Goal: Task Accomplishment & Management: Use online tool/utility

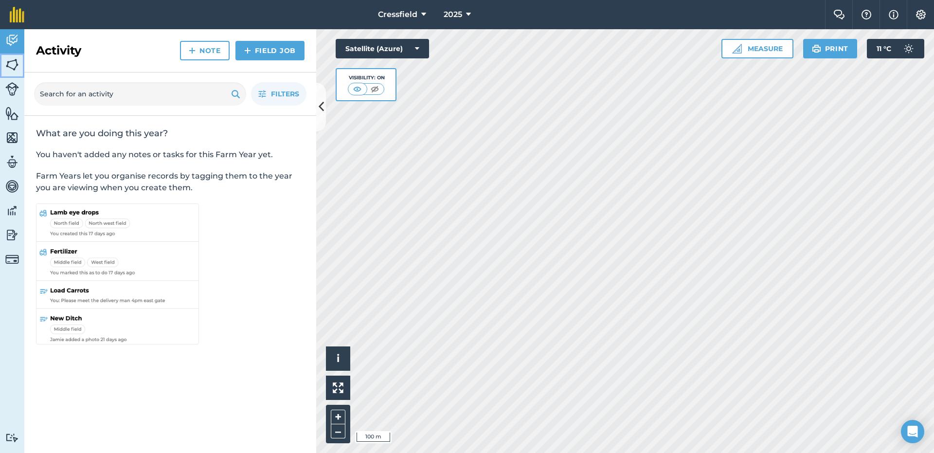
click at [13, 63] on img at bounding box center [12, 64] width 14 height 15
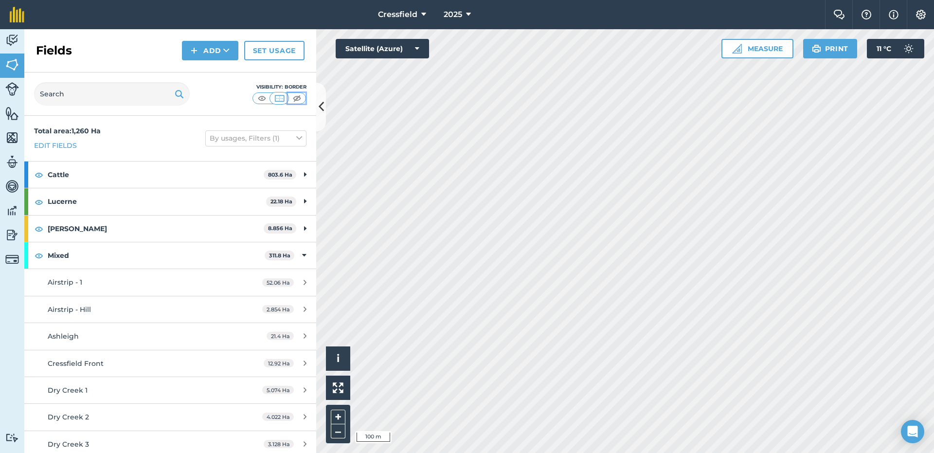
click at [295, 95] on img at bounding box center [297, 98] width 12 height 10
click at [10, 115] on img at bounding box center [12, 113] width 14 height 15
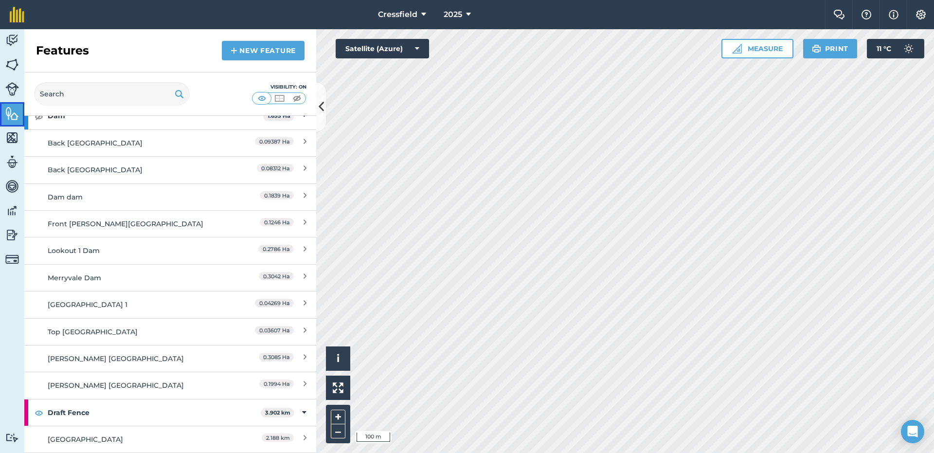
scroll to position [243, 0]
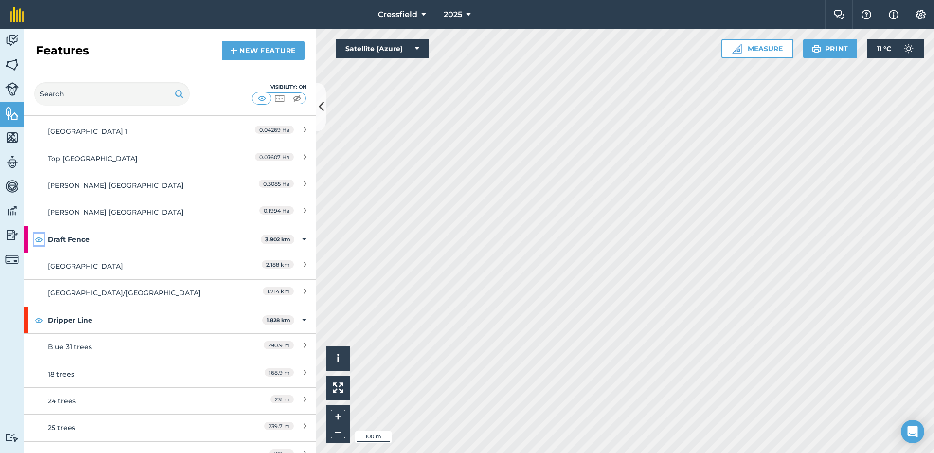
click at [39, 241] on img at bounding box center [39, 239] width 9 height 12
click at [37, 317] on img at bounding box center [39, 320] width 9 height 12
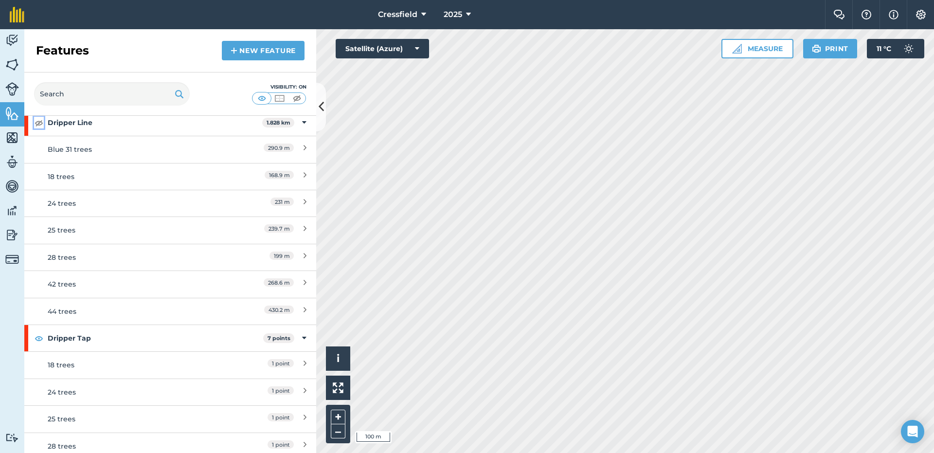
scroll to position [535, 0]
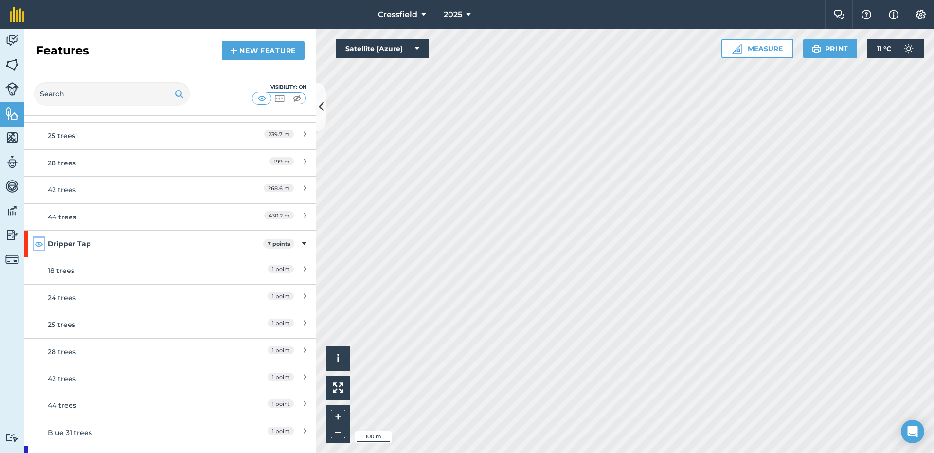
click at [36, 243] on img at bounding box center [39, 244] width 9 height 12
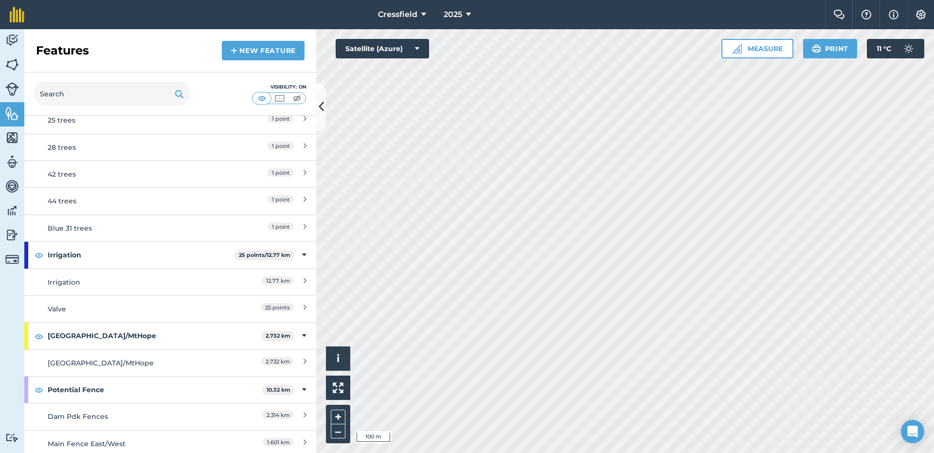
scroll to position [730, 0]
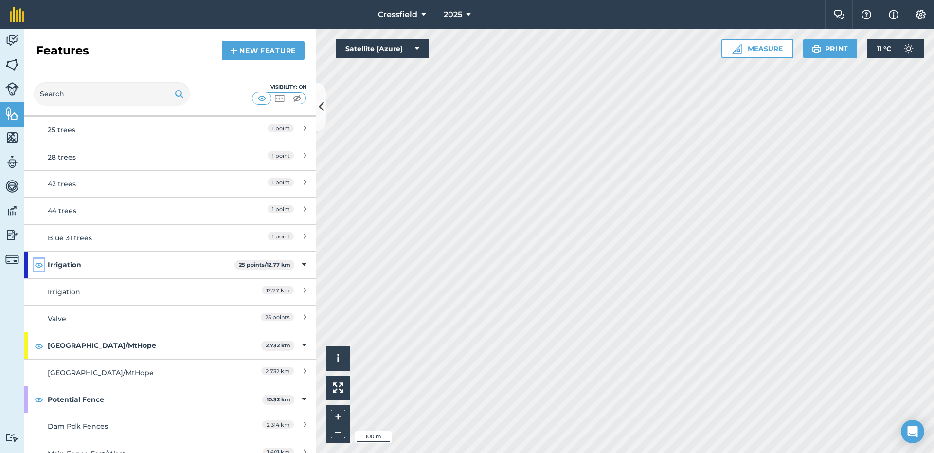
click at [38, 264] on img at bounding box center [39, 265] width 9 height 12
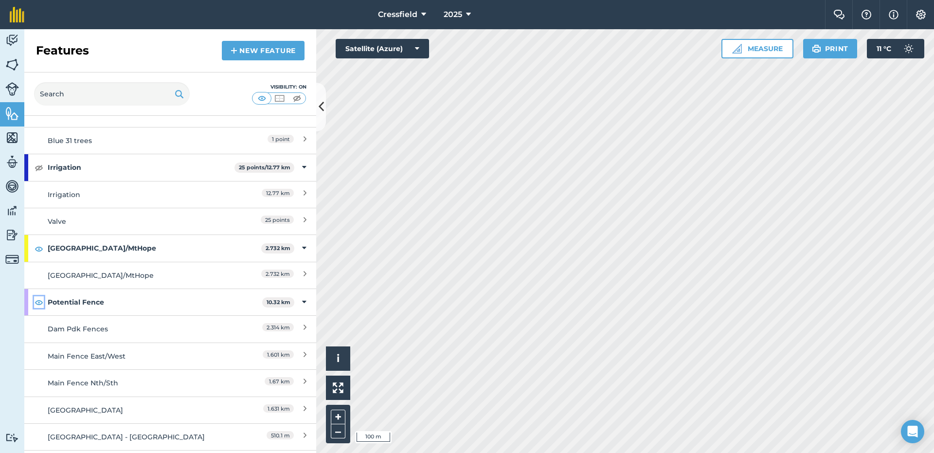
click at [36, 307] on img at bounding box center [39, 302] width 9 height 12
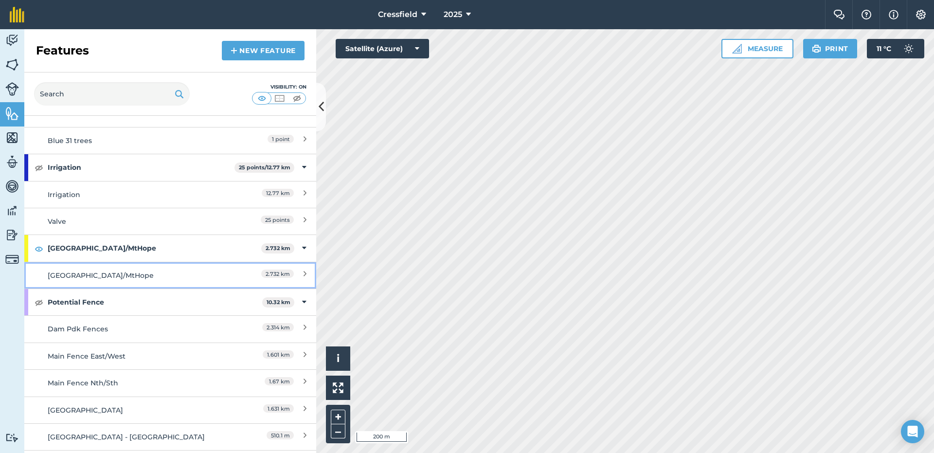
click at [206, 275] on div "[GEOGRAPHIC_DATA]/MtHope" at bounding box center [134, 275] width 173 height 11
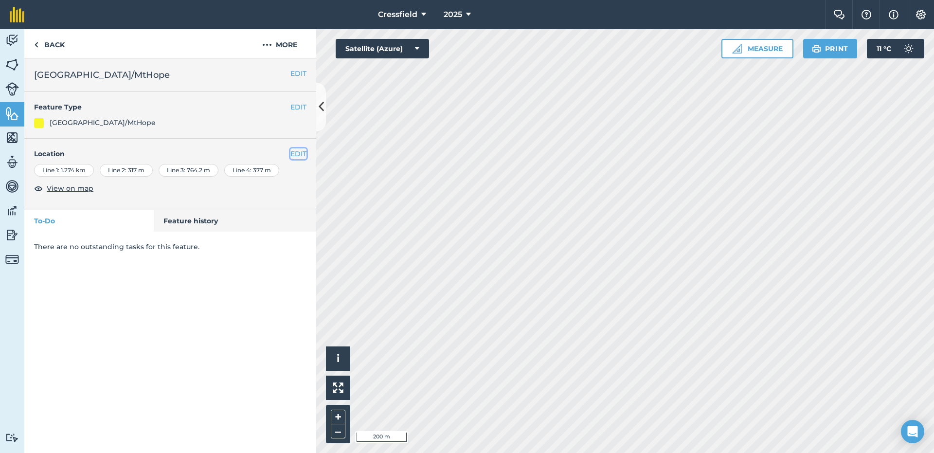
click at [299, 148] on button "EDIT" at bounding box center [298, 153] width 16 height 11
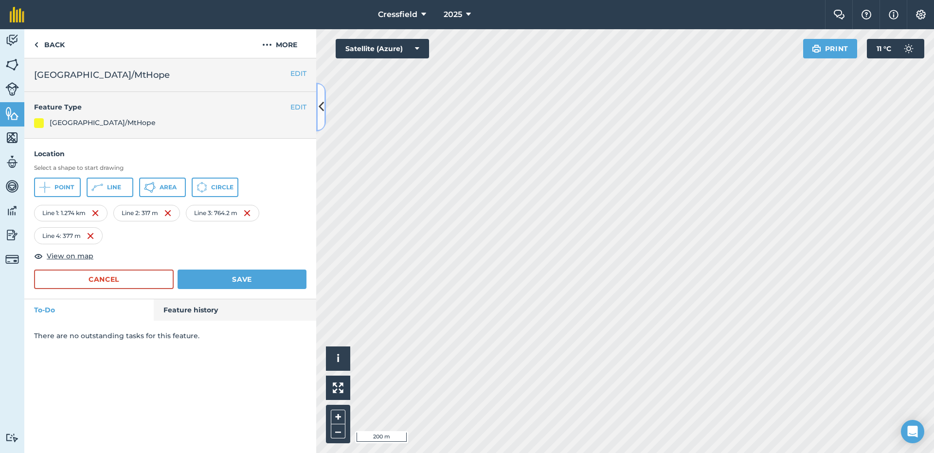
click at [321, 108] on icon at bounding box center [321, 106] width 5 height 17
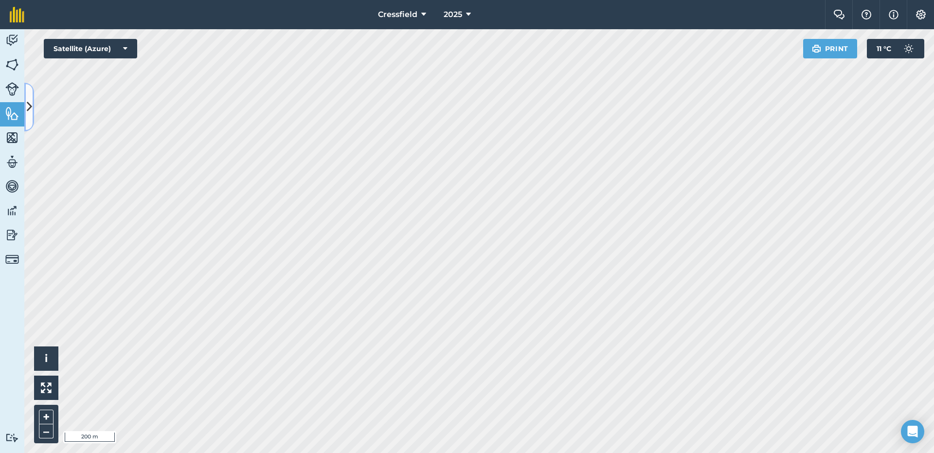
click at [32, 105] on button at bounding box center [29, 107] width 10 height 49
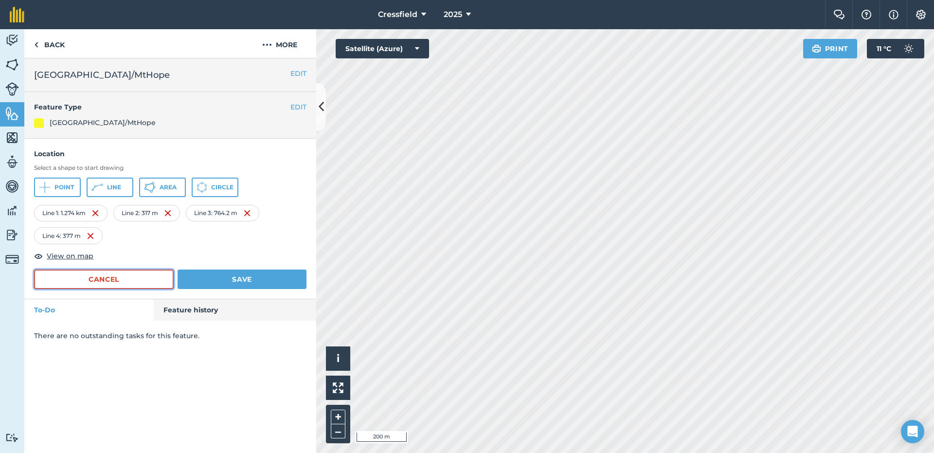
click at [124, 280] on button "Cancel" at bounding box center [104, 278] width 140 height 19
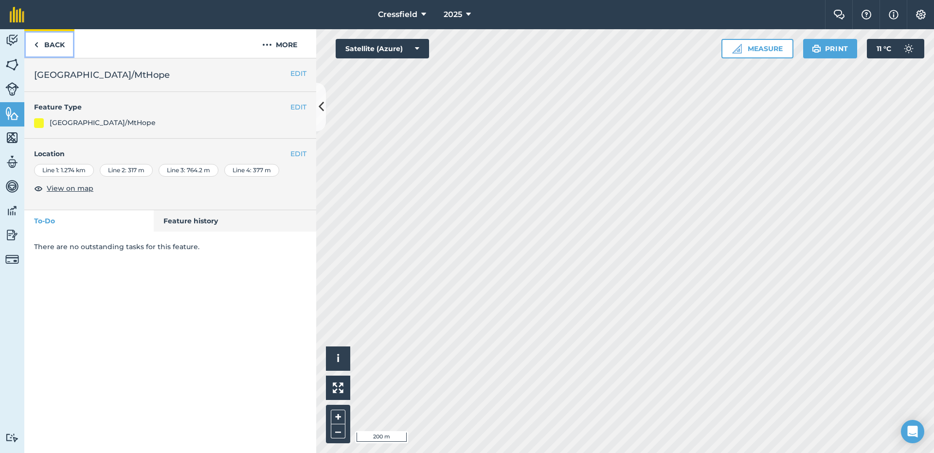
click at [45, 49] on link "Back" at bounding box center [49, 43] width 50 height 29
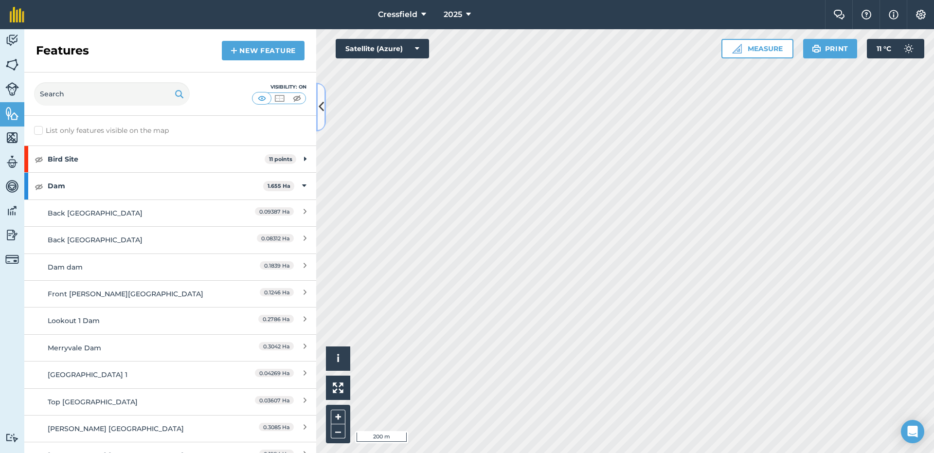
click at [319, 105] on icon at bounding box center [321, 106] width 5 height 17
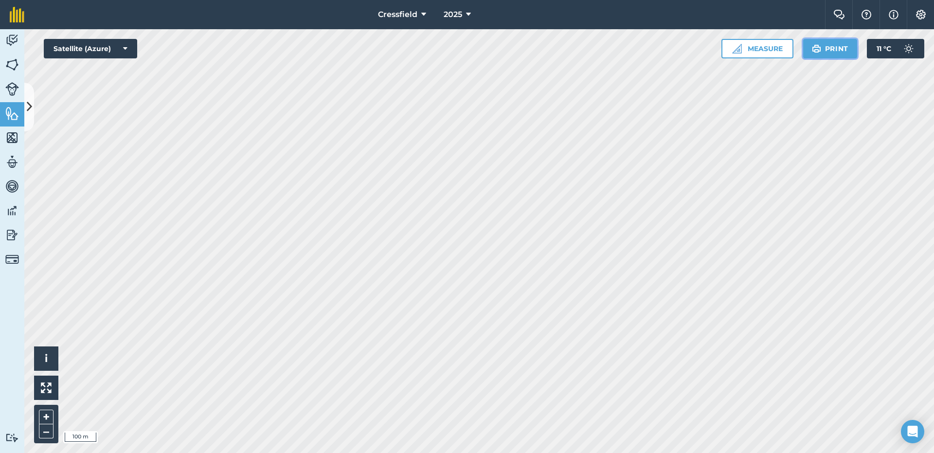
click at [827, 54] on button "Print" at bounding box center [830, 48] width 54 height 19
click at [832, 49] on button "Print" at bounding box center [830, 48] width 54 height 19
click at [832, 50] on button "Print" at bounding box center [830, 48] width 54 height 19
